Goal: Find specific page/section: Find specific page/section

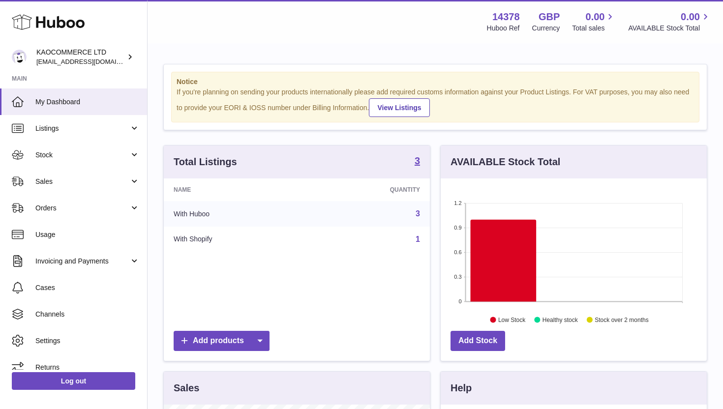
scroll to position [153, 266]
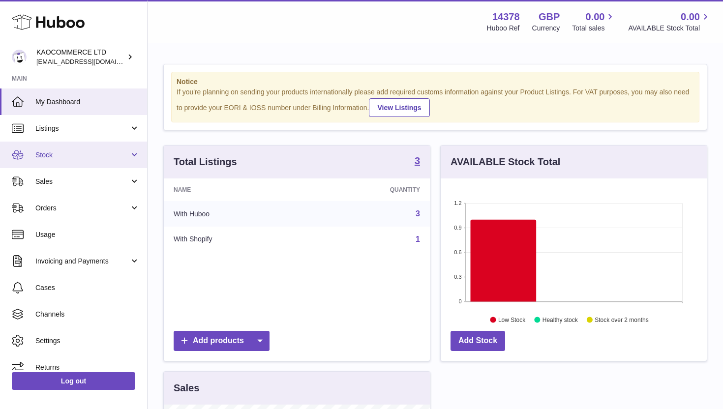
click at [88, 154] on span "Stock" at bounding box center [82, 154] width 94 height 9
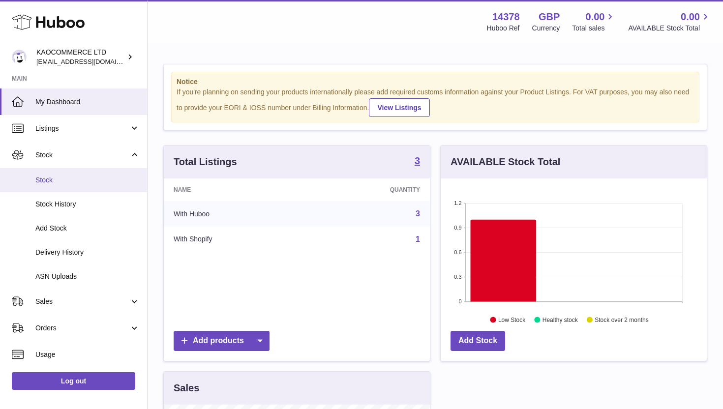
click at [78, 181] on span "Stock" at bounding box center [87, 180] width 104 height 9
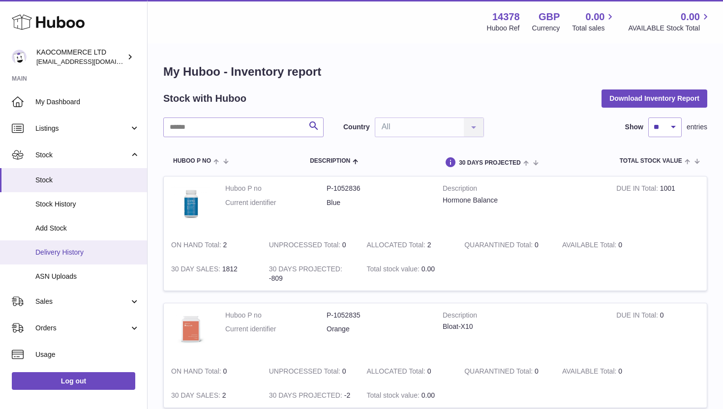
click at [70, 248] on span "Delivery History" at bounding box center [87, 252] width 104 height 9
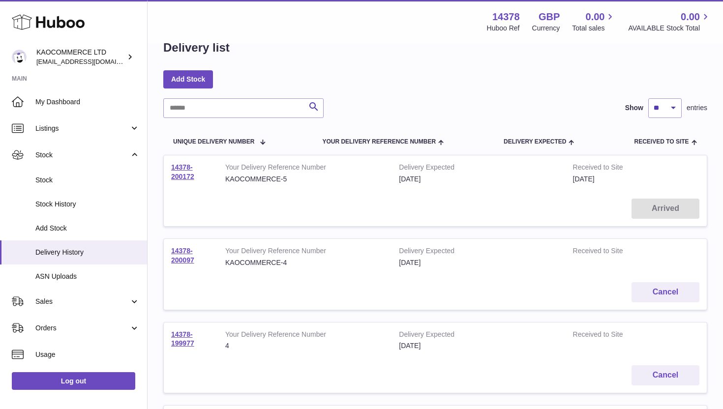
scroll to position [30, 0]
